Goal: Task Accomplishment & Management: Use online tool/utility

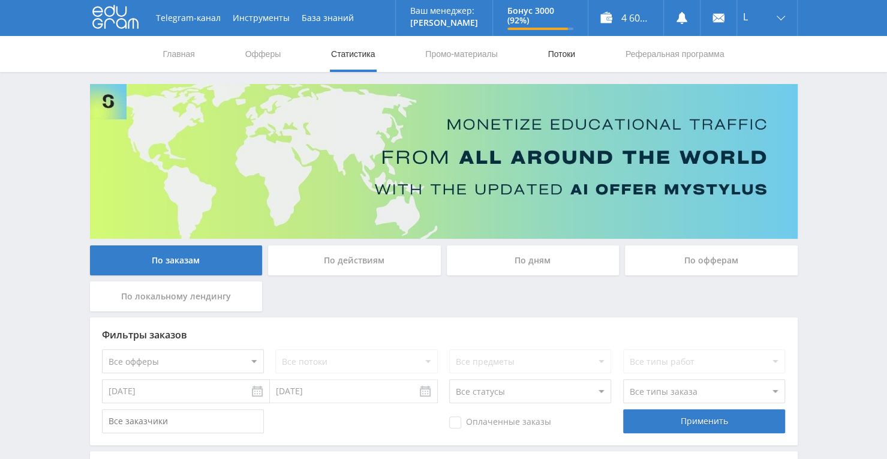
click at [553, 56] on link "Потоки" at bounding box center [561, 54] width 30 height 36
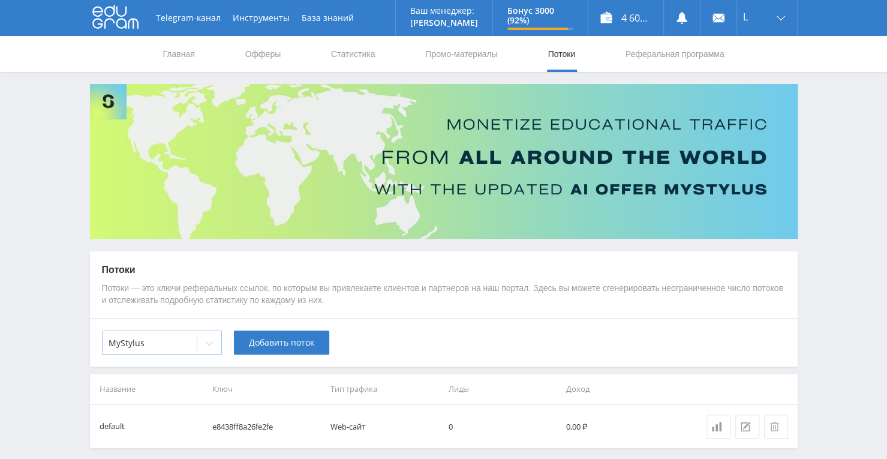
click at [210, 342] on icon at bounding box center [209, 343] width 10 height 10
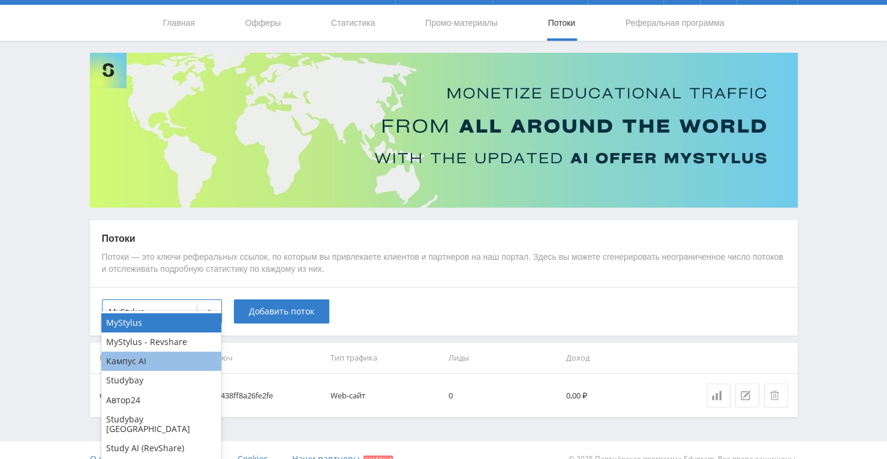
scroll to position [48, 0]
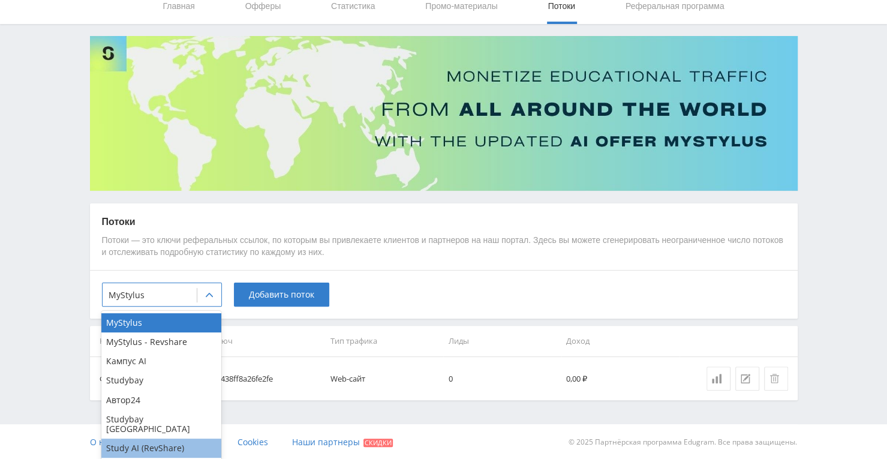
click at [180, 442] on div "Study AI (RevShare)" at bounding box center [161, 447] width 120 height 19
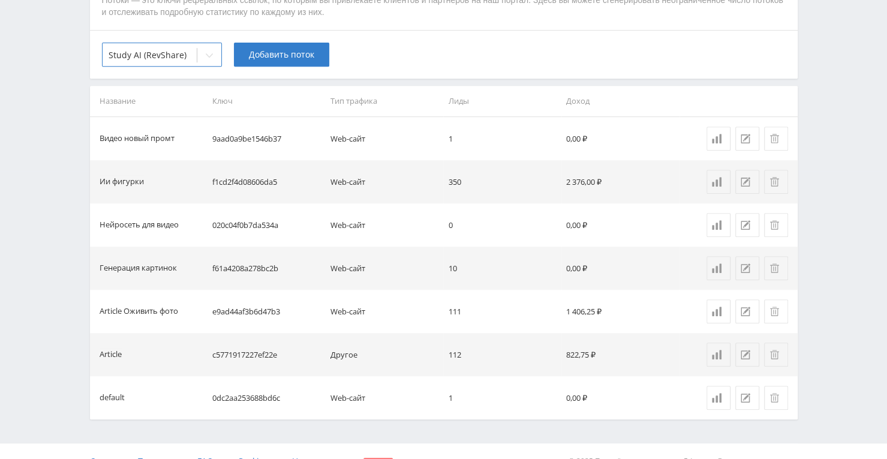
scroll to position [228, 0]
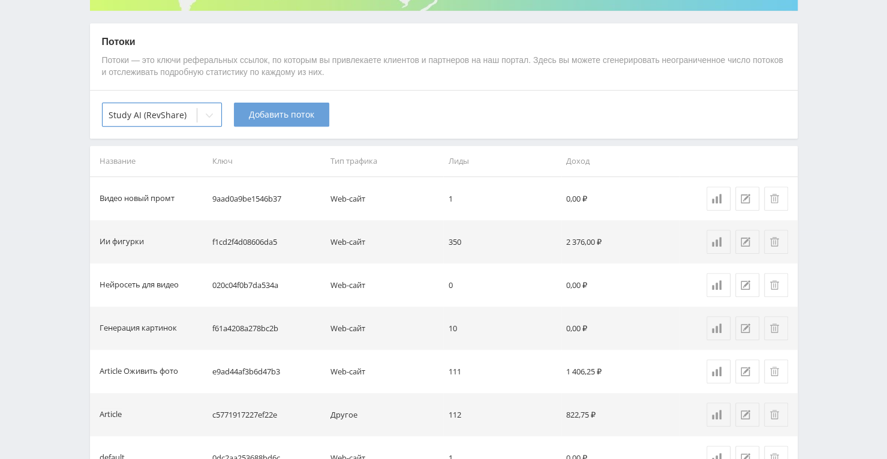
click at [302, 111] on span "Добавить поток" at bounding box center [281, 115] width 65 height 10
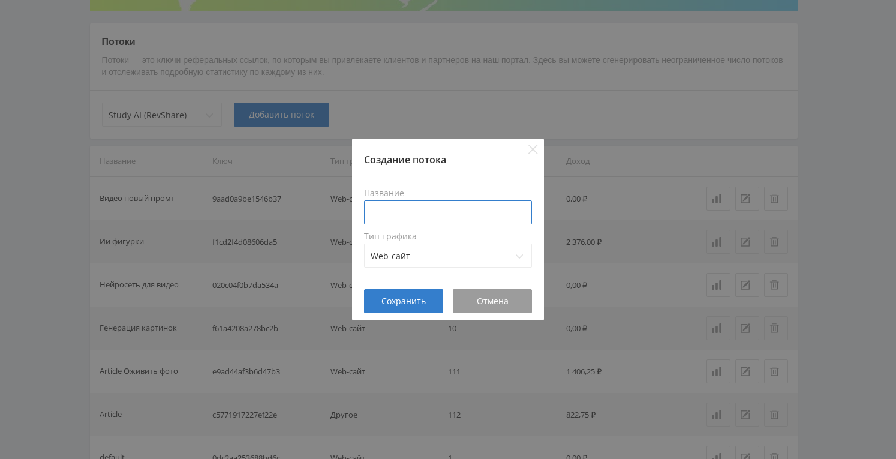
click at [382, 209] on input at bounding box center [448, 212] width 168 height 24
type input "V"
type input "Музыка"
click at [409, 298] on span "Сохранить" at bounding box center [403, 301] width 44 height 10
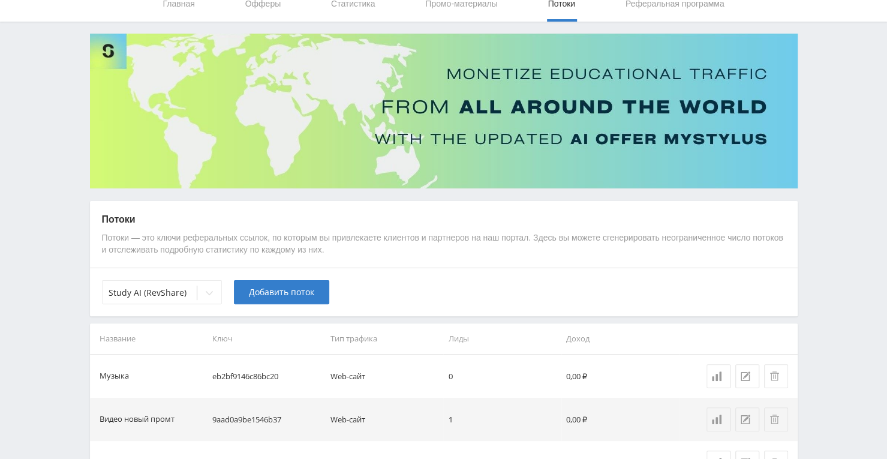
scroll to position [0, 0]
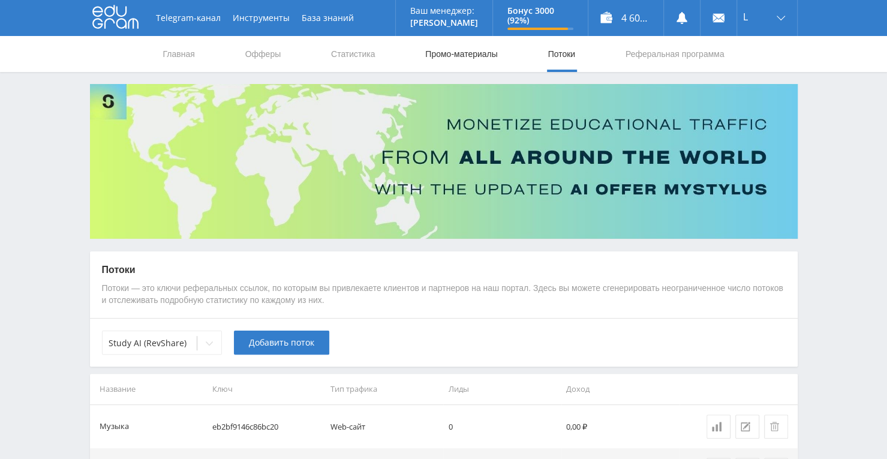
click at [436, 53] on link "Промо-материалы" at bounding box center [461, 54] width 74 height 36
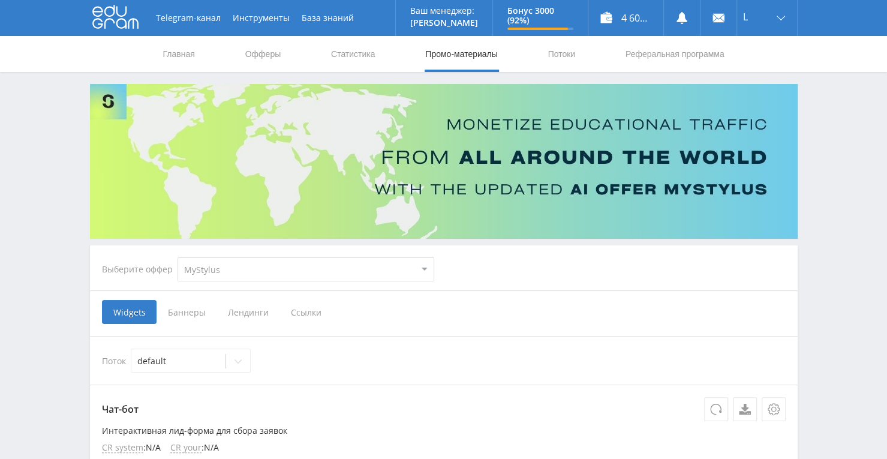
click at [419, 275] on select "MyStylus MyStylus - Revshare Кампус AI Studybay Автор24 Studybay [GEOGRAPHIC_DA…" at bounding box center [305, 269] width 257 height 24
select select "376"
click at [177, 257] on select "MyStylus MyStylus - Revshare Кампус AI Studybay Автор24 Studybay [GEOGRAPHIC_DA…" at bounding box center [305, 269] width 257 height 24
select select "376"
click at [194, 310] on span "Ссылки" at bounding box center [182, 312] width 53 height 24
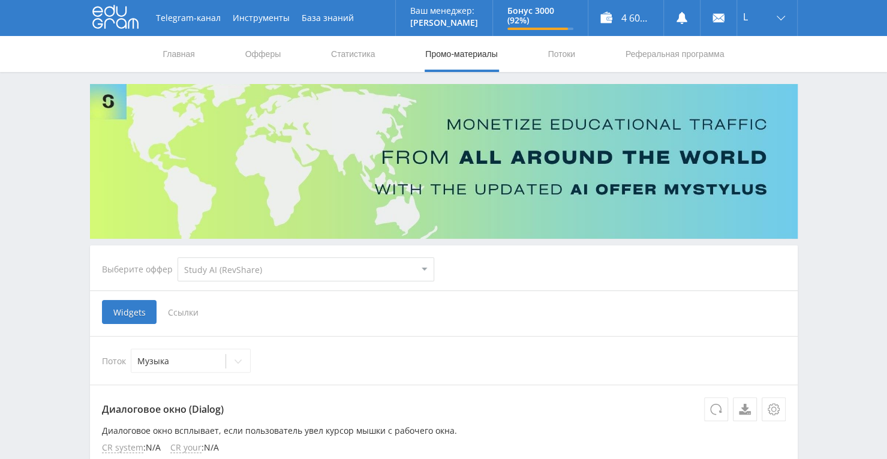
click at [0, 0] on input "Ссылки" at bounding box center [0, 0] width 0 height 0
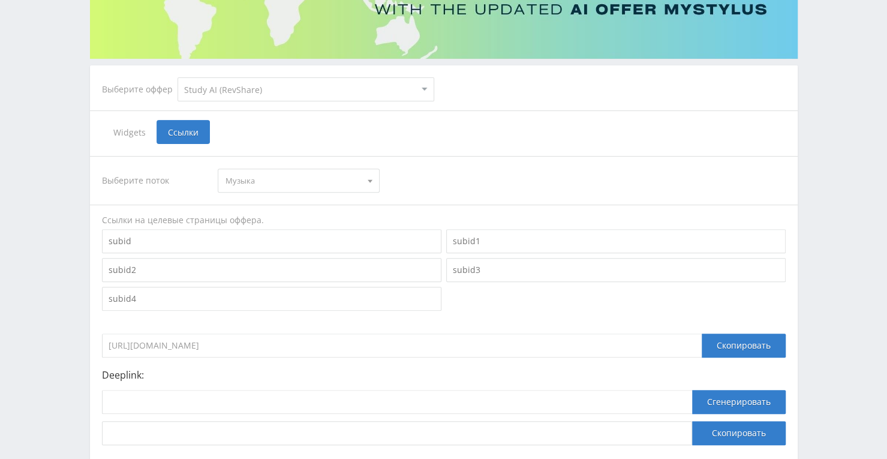
scroll to position [240, 0]
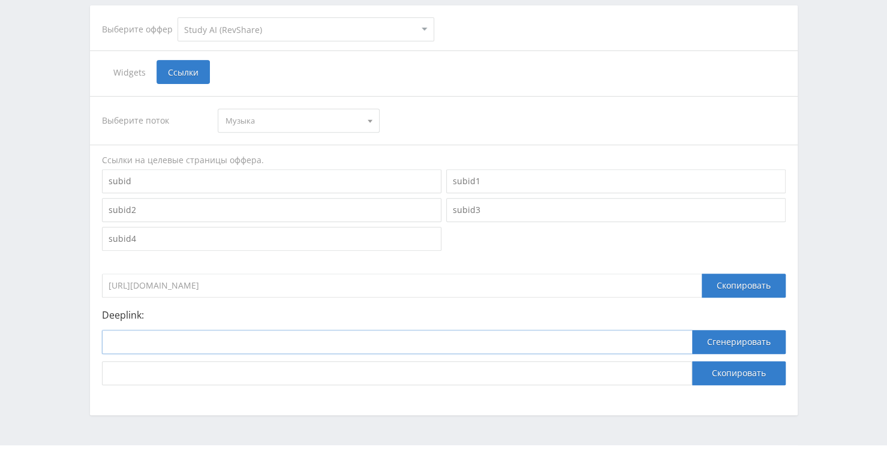
click at [217, 336] on input at bounding box center [397, 342] width 590 height 24
paste input "[URL]"
type input "[URL]"
click at [715, 345] on button "Сгенерировать" at bounding box center [739, 342] width 94 height 24
click at [715, 374] on button "Скопировать" at bounding box center [739, 373] width 94 height 24
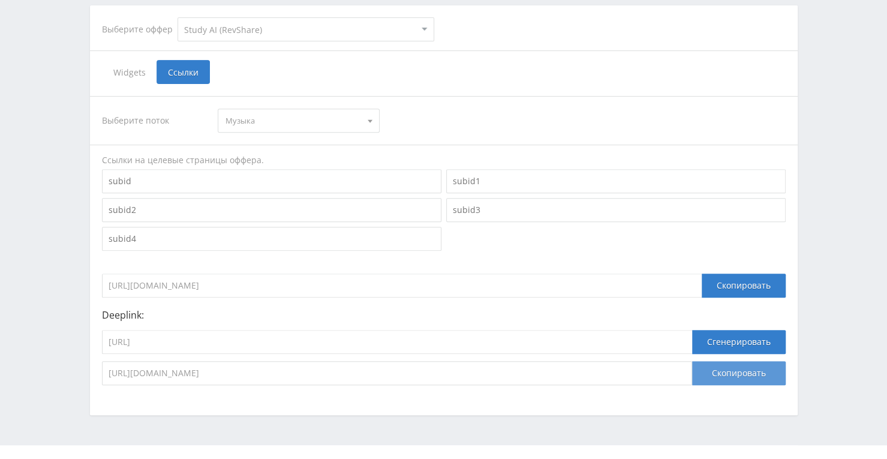
click at [723, 377] on button "Скопировать" at bounding box center [739, 373] width 94 height 24
